Goal: Task Accomplishment & Management: Complete application form

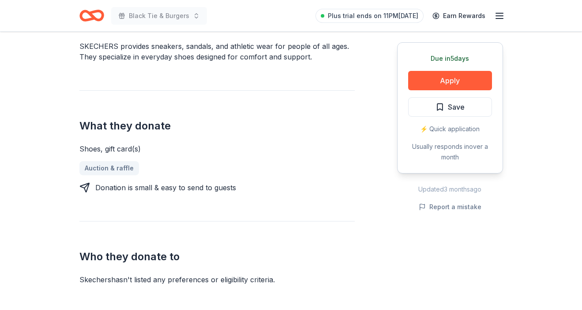
scroll to position [271, 0]
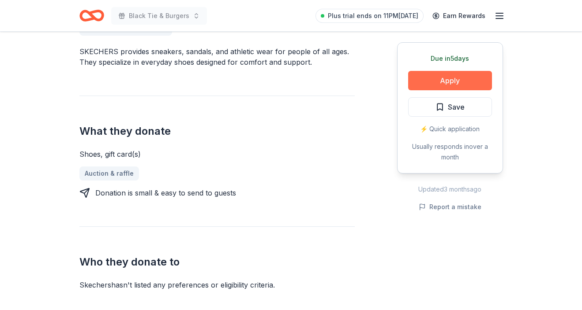
click at [455, 77] on button "Apply" at bounding box center [450, 80] width 84 height 19
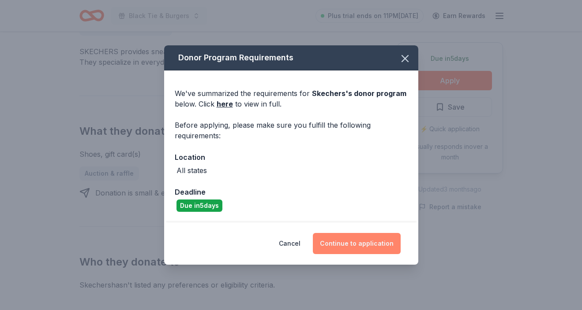
click at [370, 241] on button "Continue to application" at bounding box center [357, 243] width 88 height 21
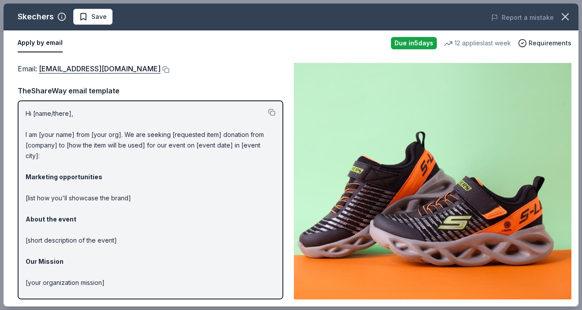
scroll to position [0, 0]
drag, startPoint x: 25, startPoint y: 108, endPoint x: 70, endPoint y: 219, distance: 119.5
click at [70, 219] on div "Hi [name/there], I am [your name] from [your org]. We are seeking [requested it…" at bounding box center [150, 200] width 265 height 199
click at [132, 217] on p "Hi [name/there], I am [your name] from [your org]. We are seeking [requested it…" at bounding box center [151, 224] width 250 height 233
click at [269, 112] on button at bounding box center [271, 112] width 7 height 7
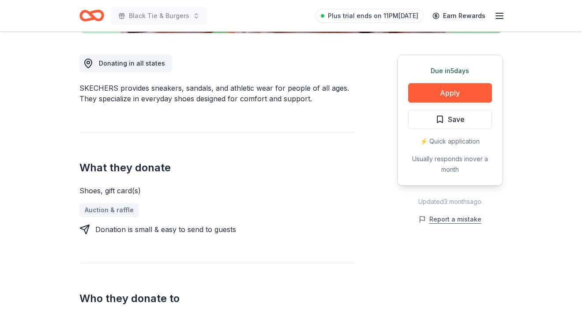
scroll to position [243, 0]
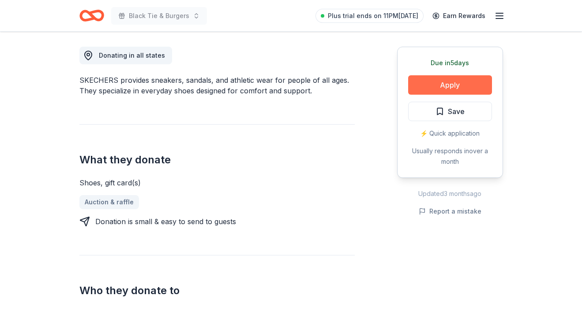
click at [451, 83] on button "Apply" at bounding box center [450, 84] width 84 height 19
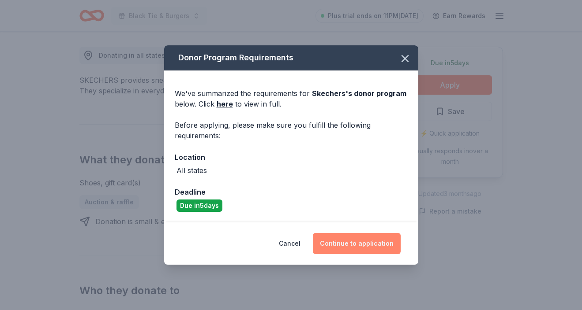
click at [340, 244] on button "Continue to application" at bounding box center [357, 243] width 88 height 21
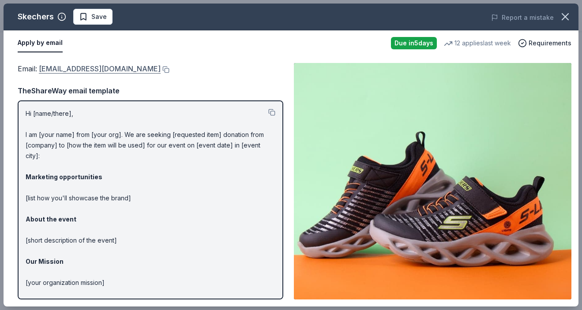
click at [116, 68] on link "foundation@skechers.com" at bounding box center [100, 68] width 122 height 11
click at [564, 12] on icon "button" at bounding box center [565, 17] width 12 height 12
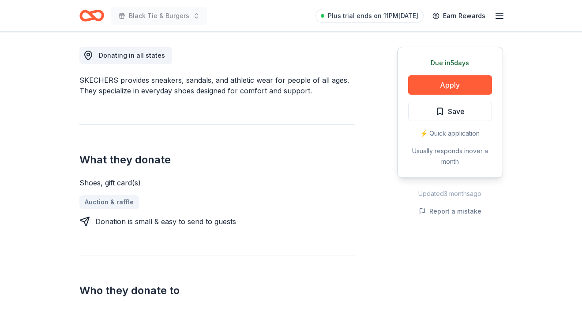
click at [94, 12] on icon "Home" at bounding box center [96, 15] width 14 height 9
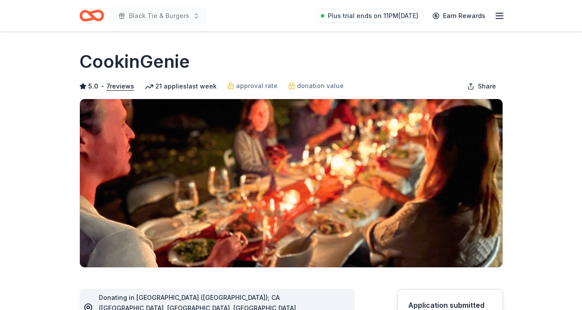
click at [175, 15] on span "Black Tie & Burgers" at bounding box center [159, 16] width 60 height 11
click at [162, 16] on span "Black Tie & Burgers" at bounding box center [159, 16] width 60 height 11
click at [100, 14] on icon "Home" at bounding box center [91, 15] width 25 height 21
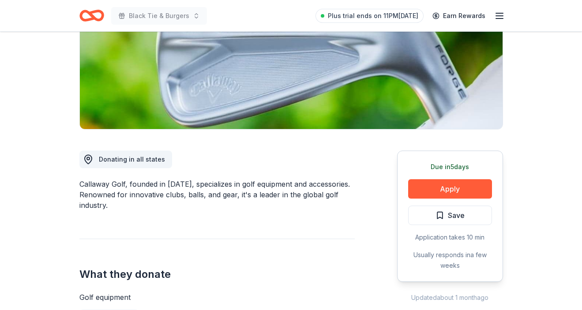
scroll to position [141, 0]
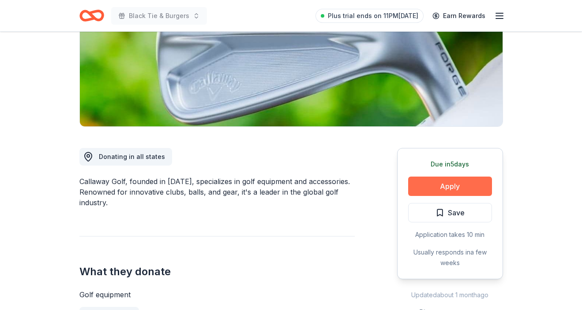
click at [468, 184] on button "Apply" at bounding box center [450, 186] width 84 height 19
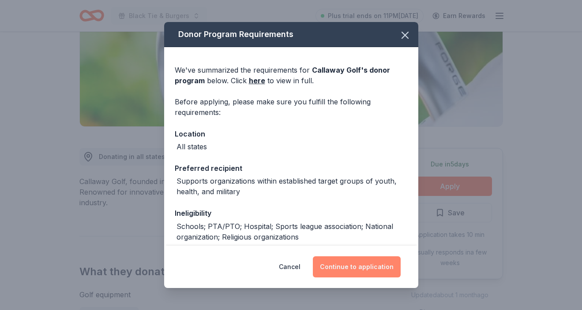
click at [362, 269] on button "Continue to application" at bounding box center [357, 267] width 88 height 21
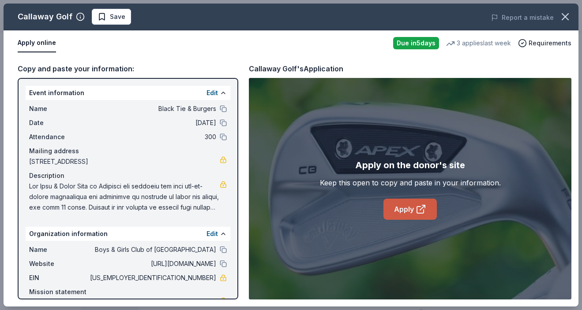
click at [405, 202] on link "Apply" at bounding box center [409, 209] width 53 height 21
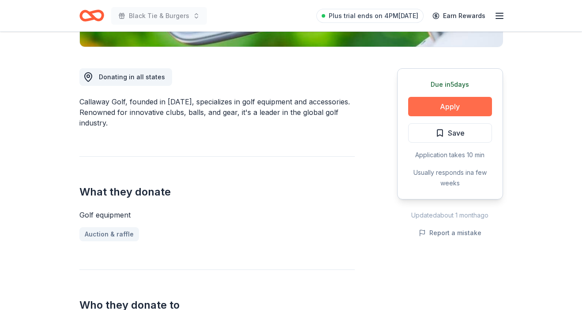
scroll to position [221, 0]
click at [455, 103] on button "Apply" at bounding box center [450, 106] width 84 height 19
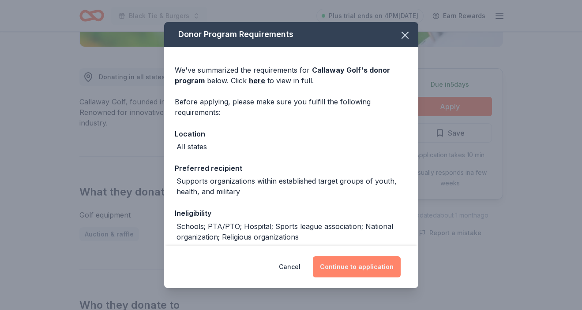
click at [369, 272] on button "Continue to application" at bounding box center [357, 267] width 88 height 21
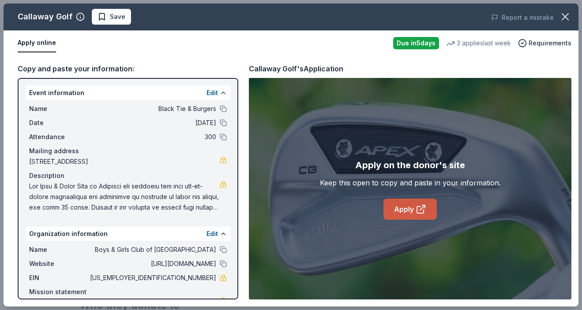
click at [404, 204] on link "Apply" at bounding box center [409, 209] width 53 height 21
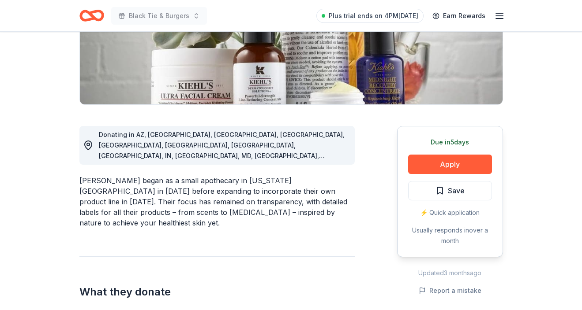
scroll to position [274, 0]
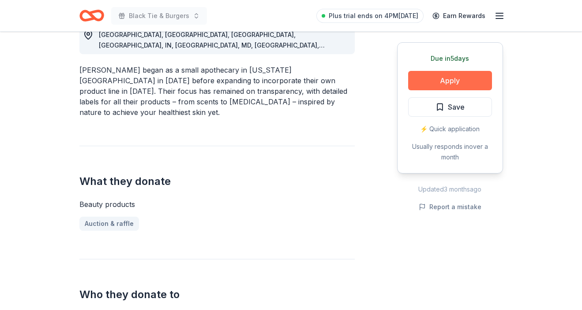
click at [437, 76] on button "Apply" at bounding box center [450, 80] width 84 height 19
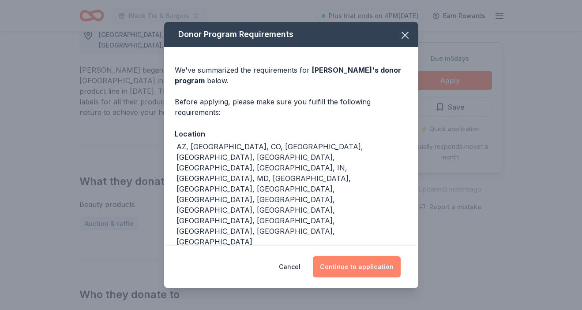
click at [353, 263] on button "Continue to application" at bounding box center [357, 267] width 88 height 21
